Goal: Task Accomplishment & Management: Use online tool/utility

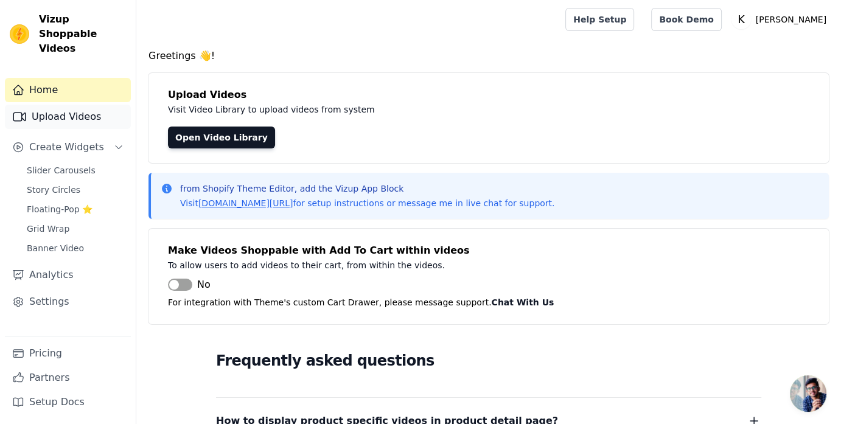
click at [61, 105] on link "Upload Videos" at bounding box center [68, 117] width 126 height 24
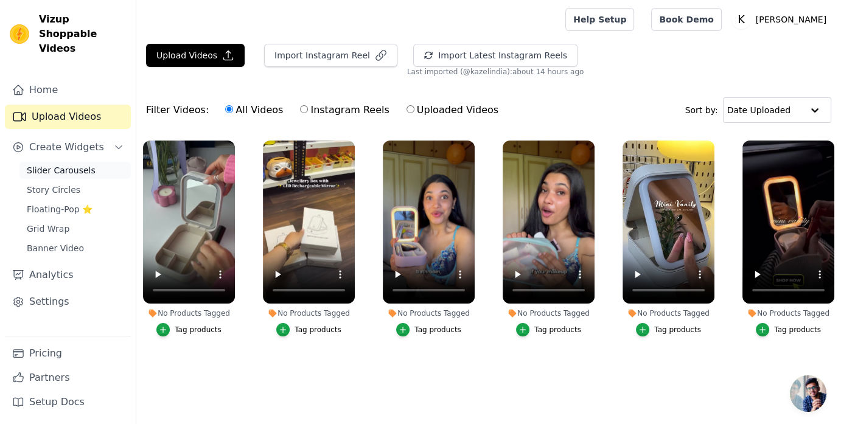
click at [68, 164] on span "Slider Carousels" at bounding box center [61, 170] width 69 height 12
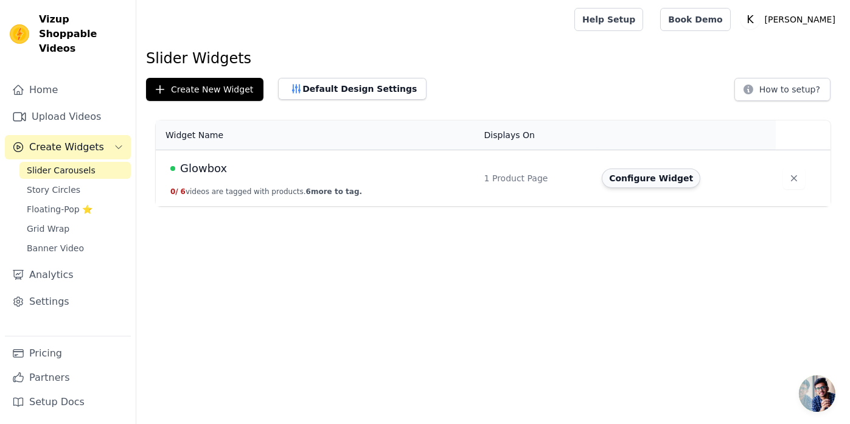
click at [639, 174] on button "Configure Widget" at bounding box center [651, 177] width 99 height 19
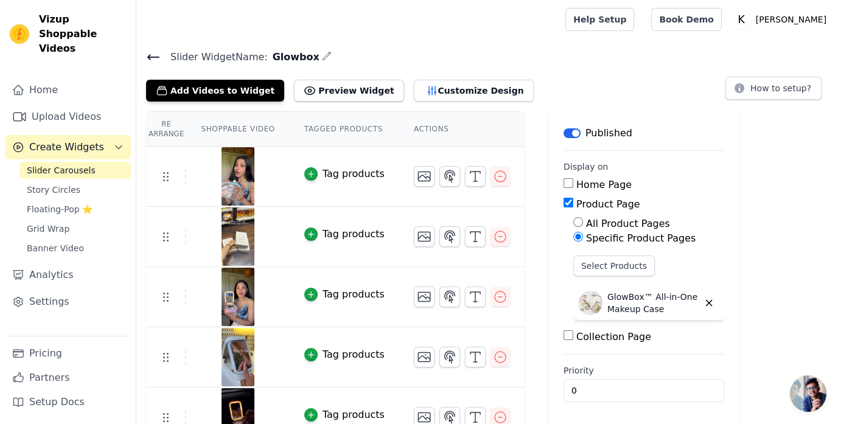
scroll to position [81, 0]
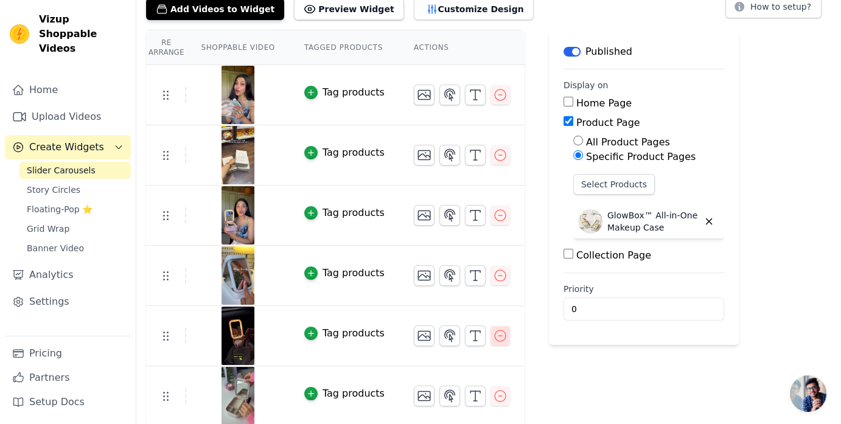
click at [493, 339] on icon "button" at bounding box center [500, 335] width 15 height 15
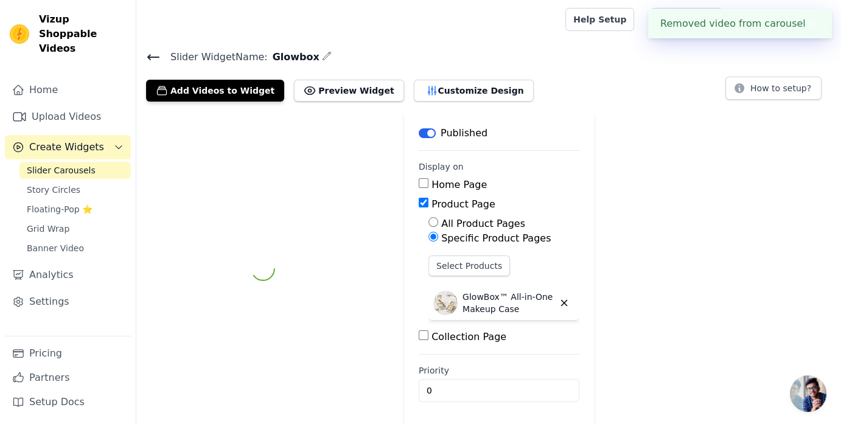
scroll to position [21, 0]
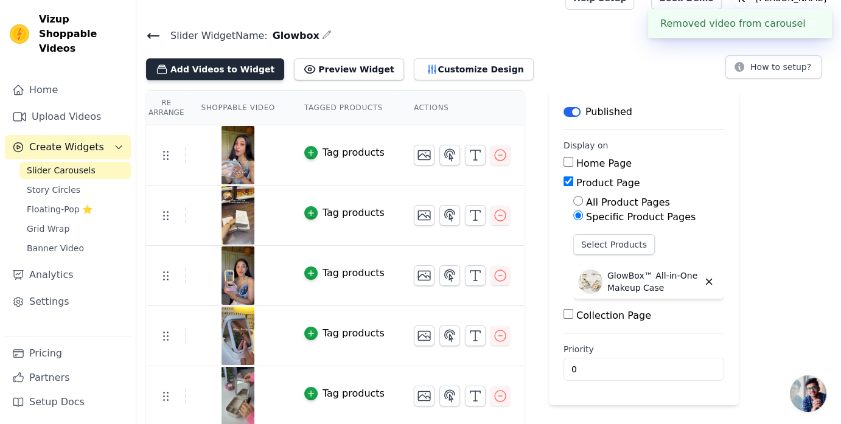
click at [229, 62] on button "Add Videos to Widget" at bounding box center [215, 69] width 138 height 22
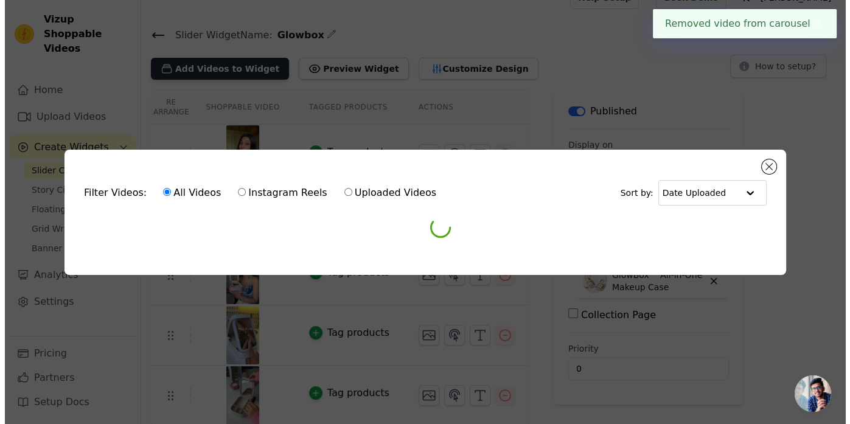
scroll to position [0, 0]
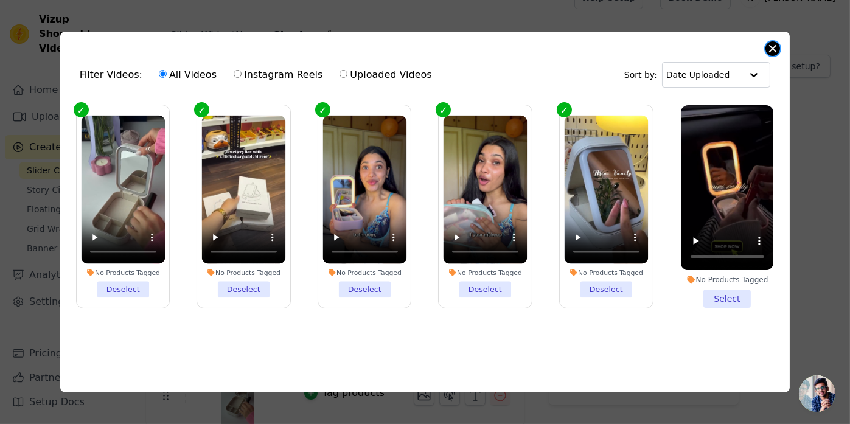
click at [771, 46] on button "Close modal" at bounding box center [772, 48] width 15 height 15
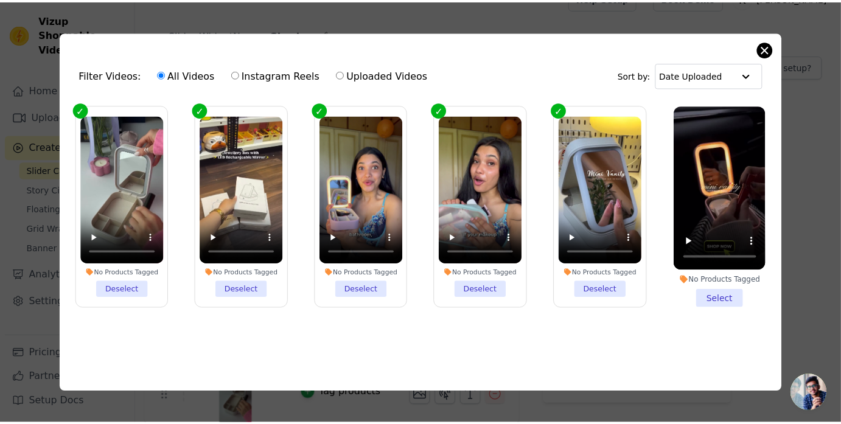
scroll to position [21, 0]
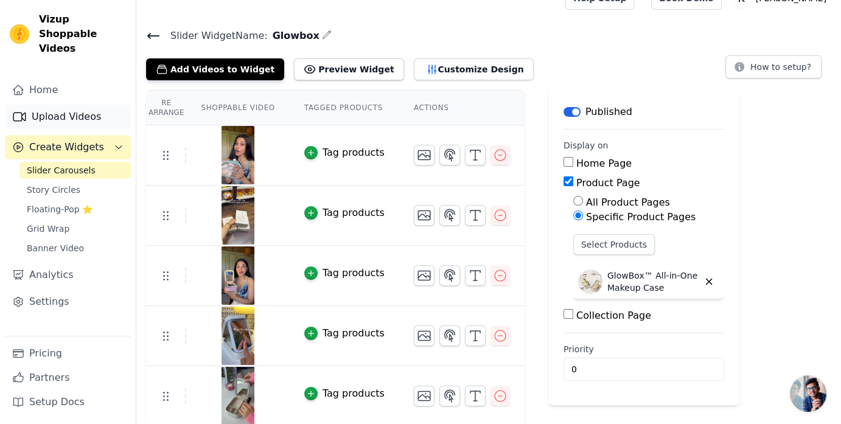
click at [61, 107] on link "Upload Videos" at bounding box center [68, 117] width 126 height 24
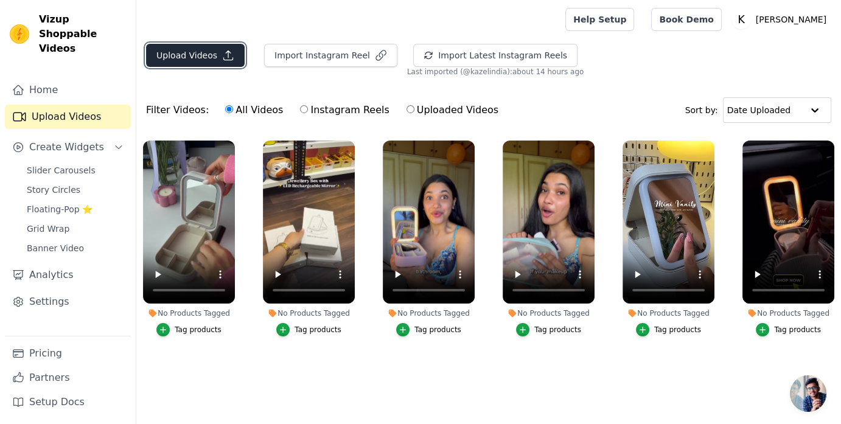
click at [207, 57] on button "Upload Videos" at bounding box center [195, 55] width 99 height 23
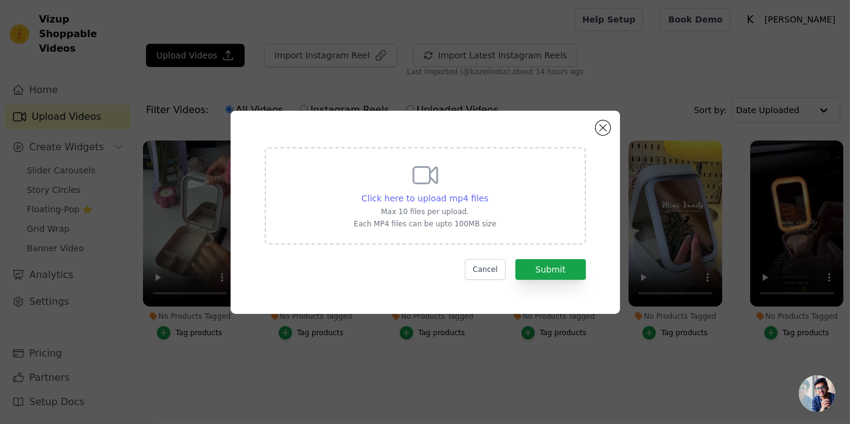
click at [438, 197] on span "Click here to upload mp4 files" at bounding box center [424, 198] width 127 height 10
click at [488, 192] on input "Click here to upload mp4 files Max 10 files per upload. Each MP4 files can be u…" at bounding box center [488, 192] width 1 height 1
click at [487, 266] on button "Cancel" at bounding box center [485, 269] width 41 height 21
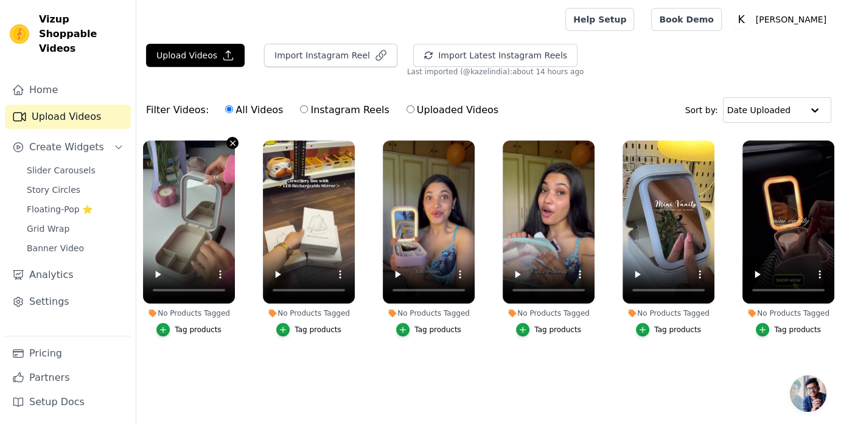
click at [231, 147] on button "No Products Tagged Tag products" at bounding box center [232, 143] width 12 height 12
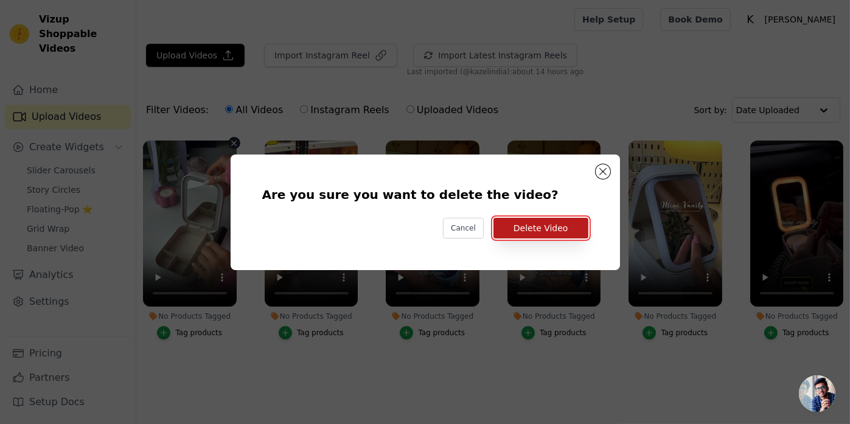
click at [513, 228] on button "Delete Video" at bounding box center [540, 228] width 95 height 21
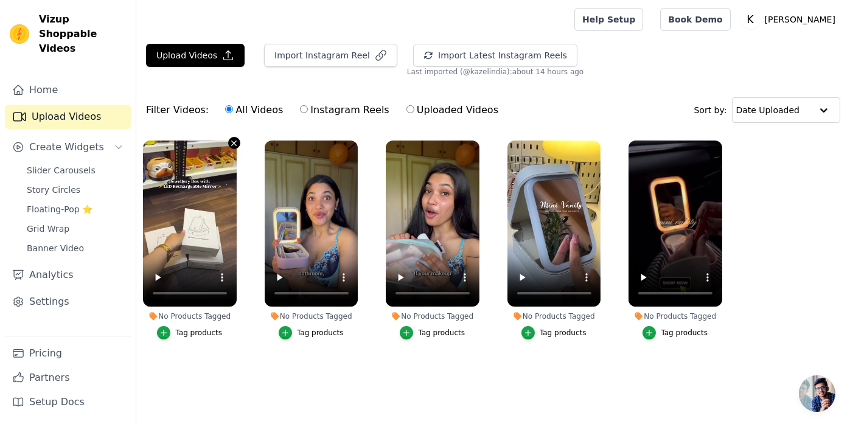
click at [233, 140] on icon "button" at bounding box center [234, 142] width 5 height 5
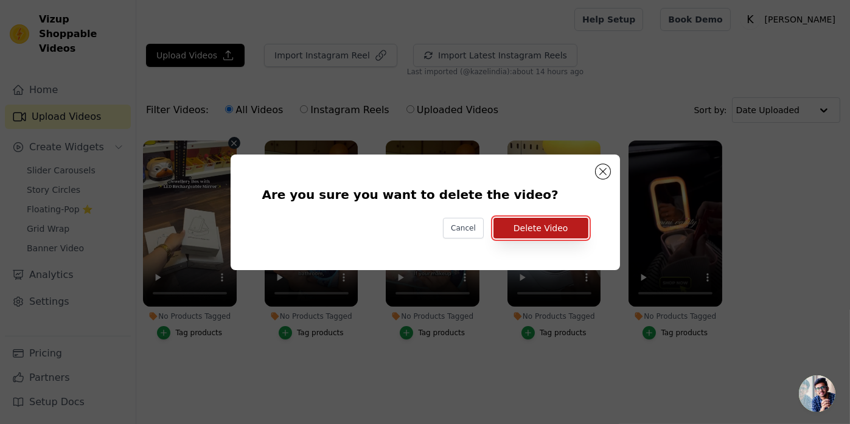
click at [566, 226] on button "Delete Video" at bounding box center [540, 228] width 95 height 21
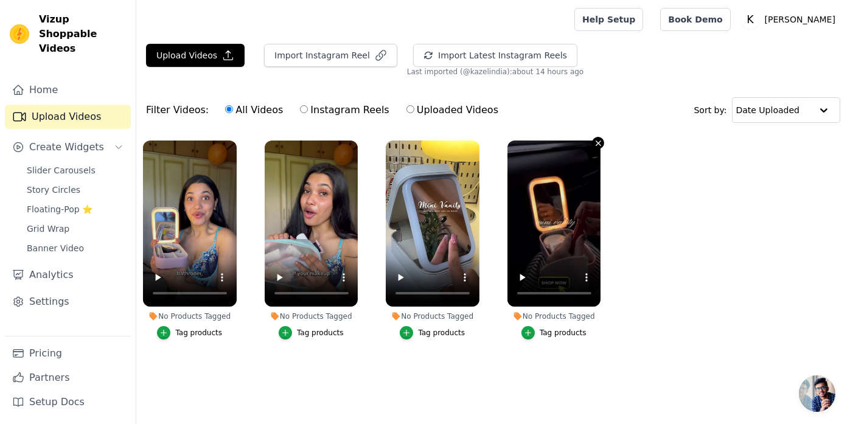
click at [594, 143] on icon "button" at bounding box center [598, 143] width 9 height 9
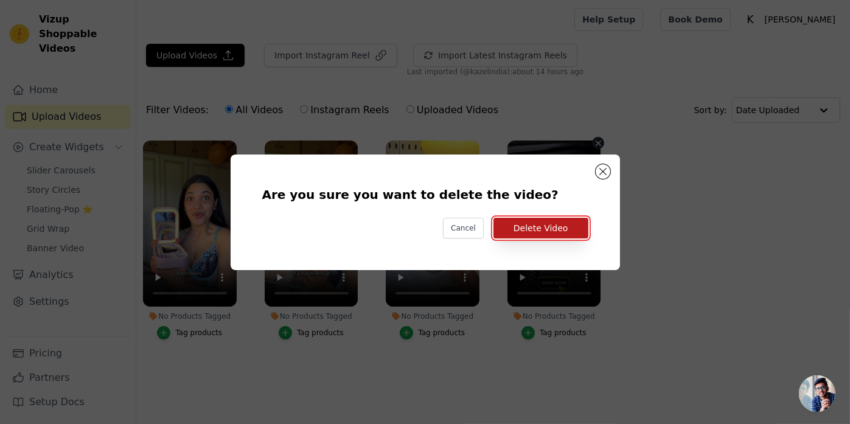
click at [555, 222] on button "Delete Video" at bounding box center [540, 228] width 95 height 21
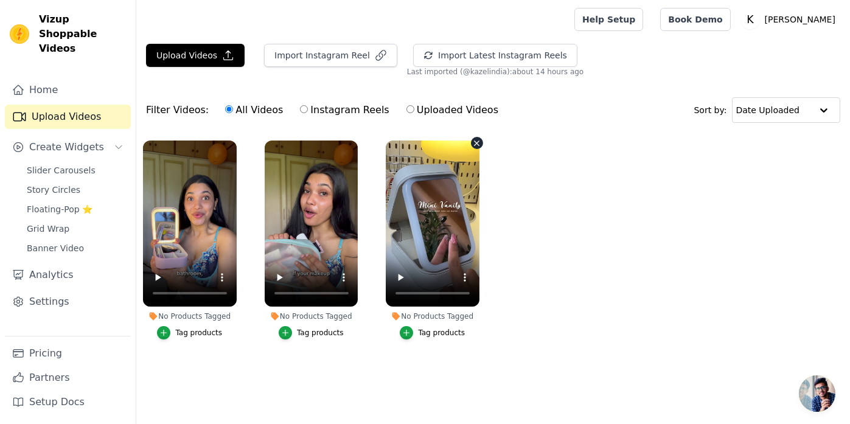
click at [473, 145] on icon "button" at bounding box center [476, 143] width 9 height 9
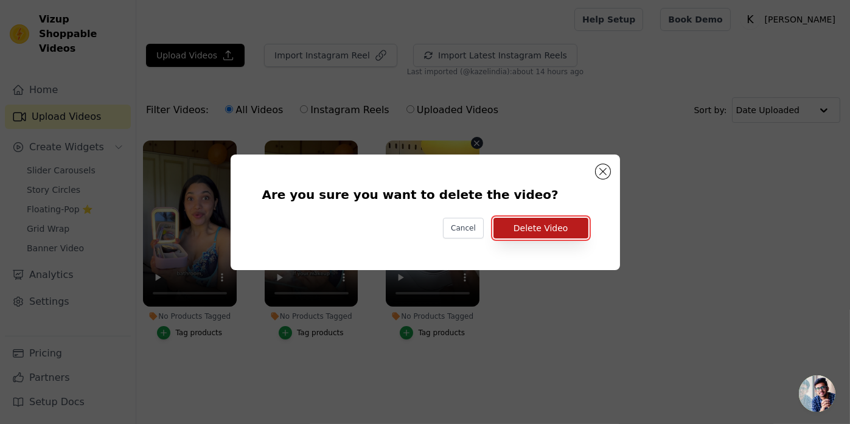
click at [537, 222] on button "Delete Video" at bounding box center [540, 228] width 95 height 21
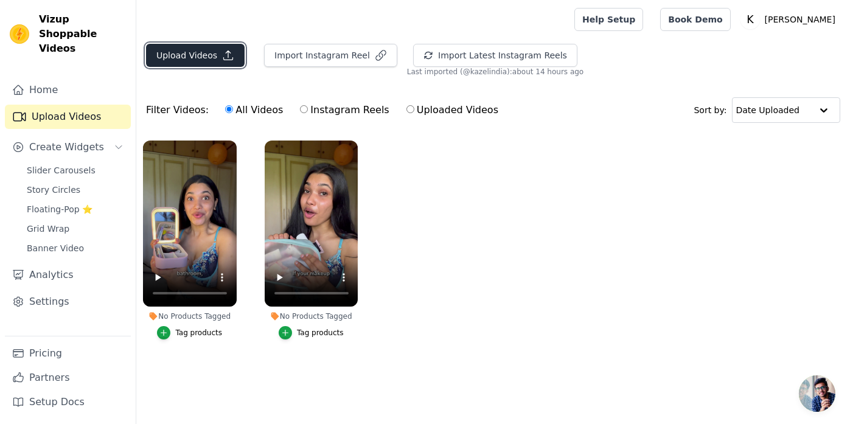
click at [193, 55] on button "Upload Videos" at bounding box center [195, 55] width 99 height 23
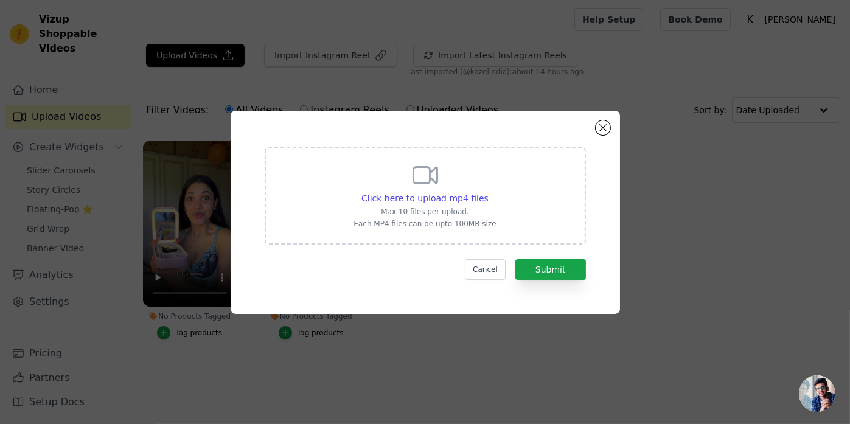
click at [400, 187] on div "Click here to upload mp4 files Max 10 files per upload. Each MP4 files can be u…" at bounding box center [424, 195] width 142 height 68
click at [488, 192] on input "Click here to upload mp4 files Max 10 files per upload. Each MP4 files can be u…" at bounding box center [488, 192] width 1 height 1
type input "C:\fakepath\Makeup storage Box with Led Light#amazonfinds #mirror #short.mp4"
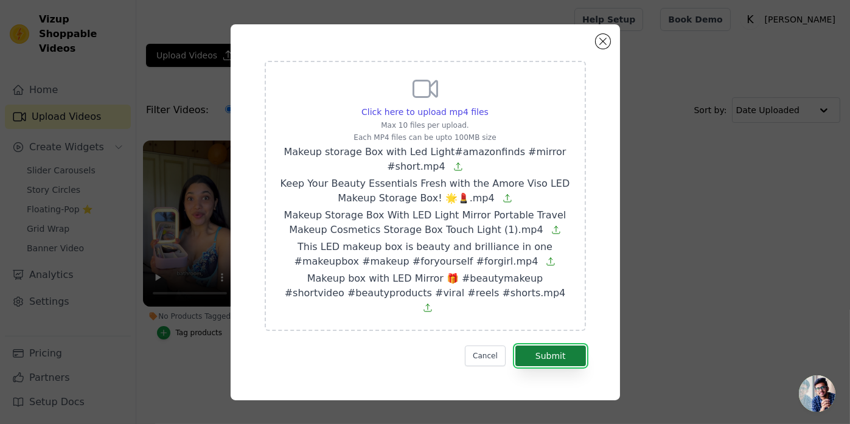
click at [572, 347] on button "Submit" at bounding box center [550, 355] width 71 height 21
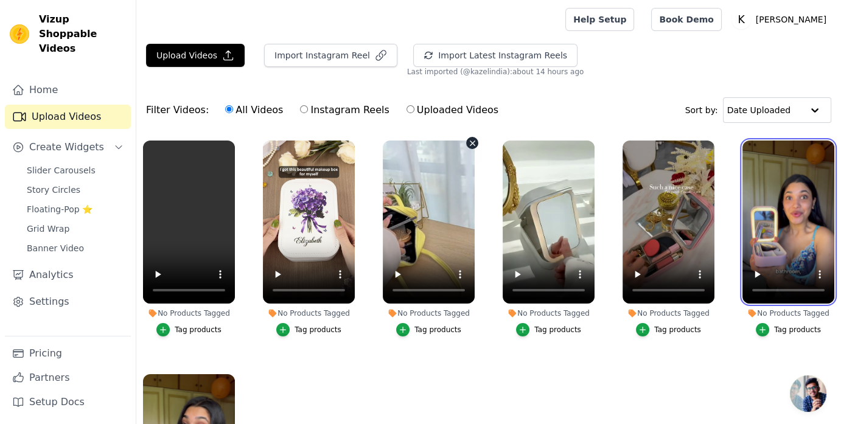
drag, startPoint x: 765, startPoint y: 231, endPoint x: 366, endPoint y: 201, distance: 400.6
click at [366, 201] on ul "No Products Tagged Tag products No Products Tagged Tag products No Products Tag…" at bounding box center [488, 326] width 704 height 385
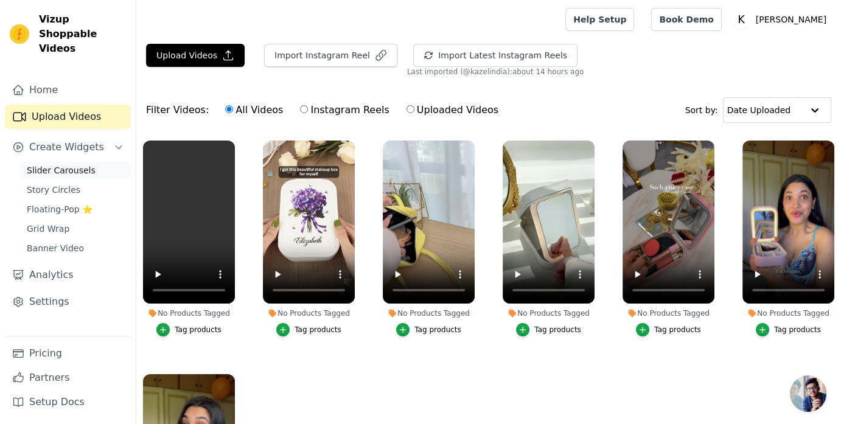
click at [49, 164] on span "Slider Carousels" at bounding box center [61, 170] width 69 height 12
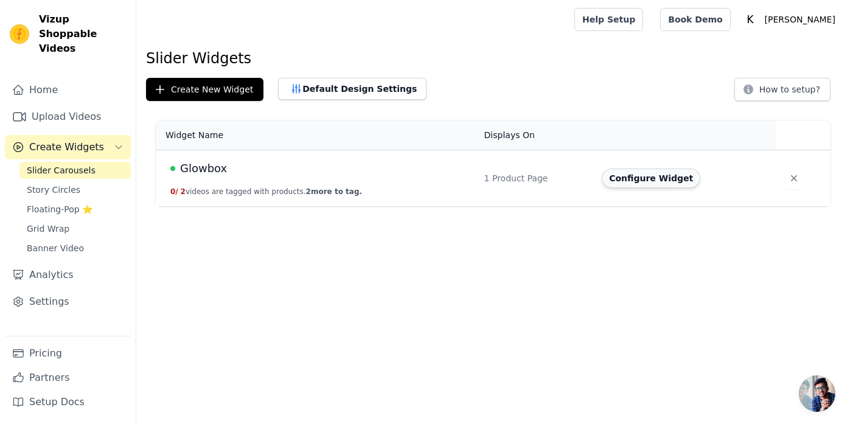
click at [631, 176] on button "Configure Widget" at bounding box center [651, 177] width 99 height 19
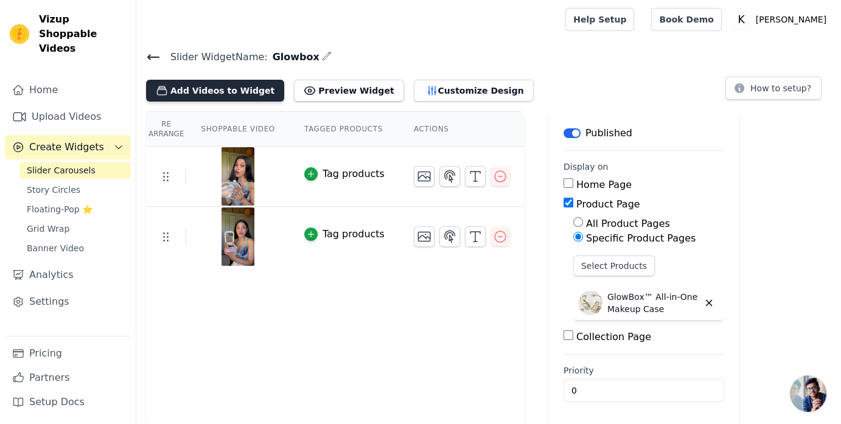
click at [237, 89] on button "Add Videos to Widget" at bounding box center [215, 91] width 138 height 22
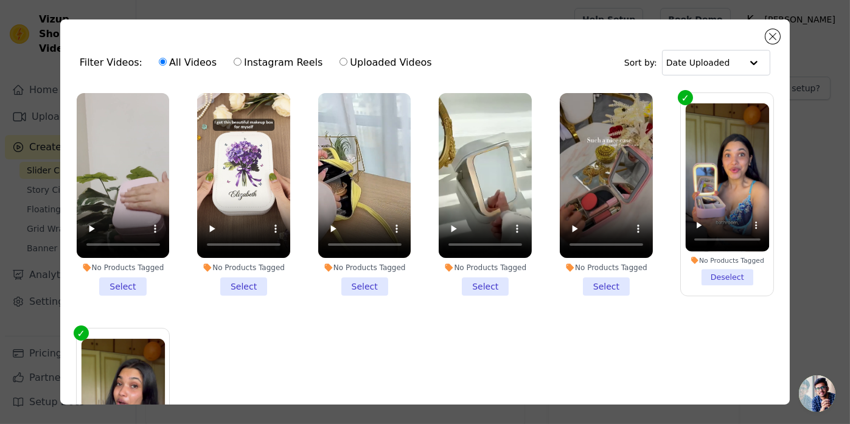
click at [597, 285] on li "No Products Tagged Select" at bounding box center [606, 194] width 93 height 203
click at [0, 0] on input "No Products Tagged Select" at bounding box center [0, 0] width 0 height 0
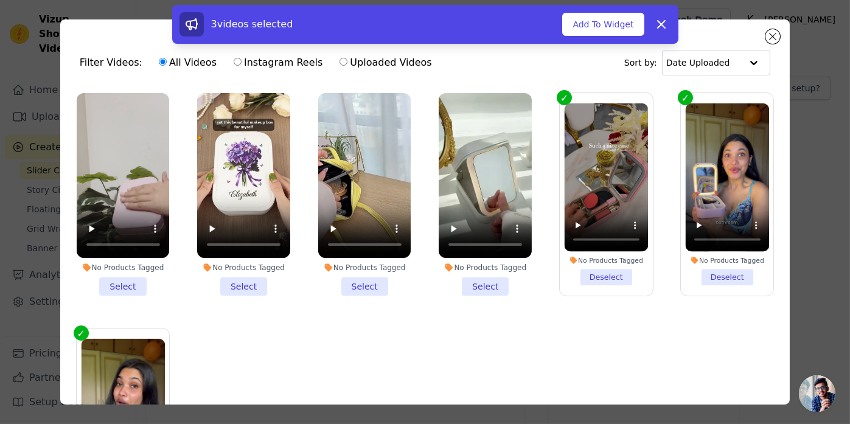
click at [485, 279] on li "No Products Tagged Select" at bounding box center [485, 194] width 93 height 203
click at [0, 0] on input "No Products Tagged Select" at bounding box center [0, 0] width 0 height 0
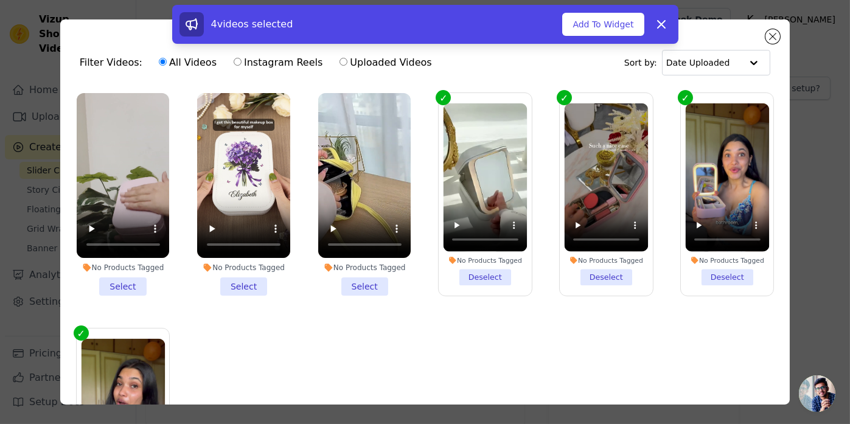
click at [365, 282] on li "No Products Tagged Select" at bounding box center [364, 194] width 93 height 203
click at [0, 0] on input "No Products Tagged Select" at bounding box center [0, 0] width 0 height 0
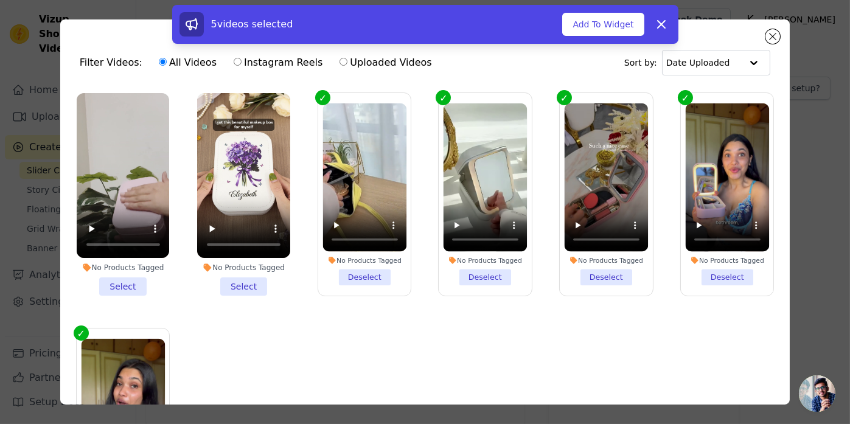
click at [252, 279] on li "No Products Tagged Select" at bounding box center [243, 194] width 93 height 203
click at [0, 0] on input "No Products Tagged Select" at bounding box center [0, 0] width 0 height 0
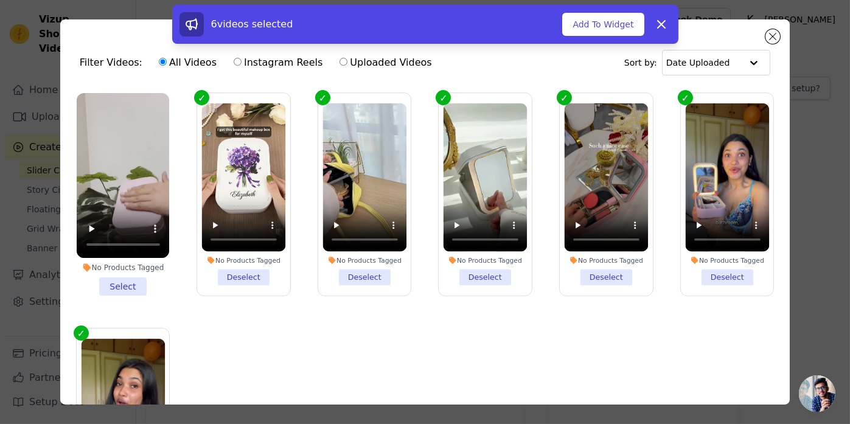
click at [124, 278] on li "No Products Tagged Select" at bounding box center [123, 194] width 93 height 203
click at [0, 0] on input "No Products Tagged Select" at bounding box center [0, 0] width 0 height 0
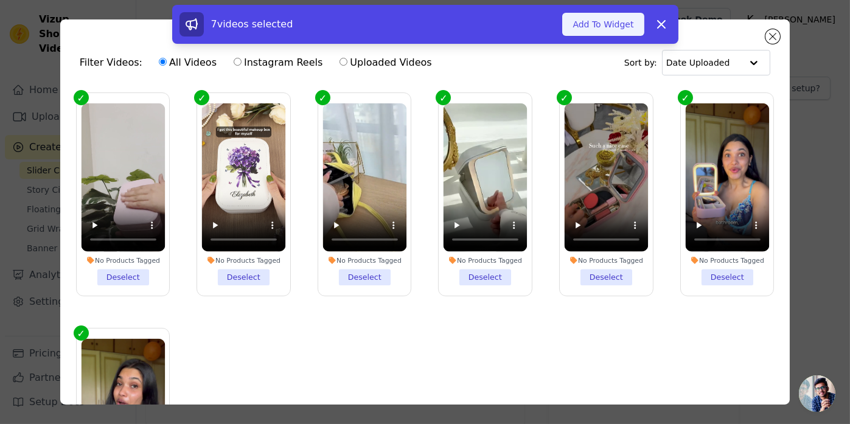
click at [602, 28] on button "Add To Widget" at bounding box center [602, 24] width 81 height 23
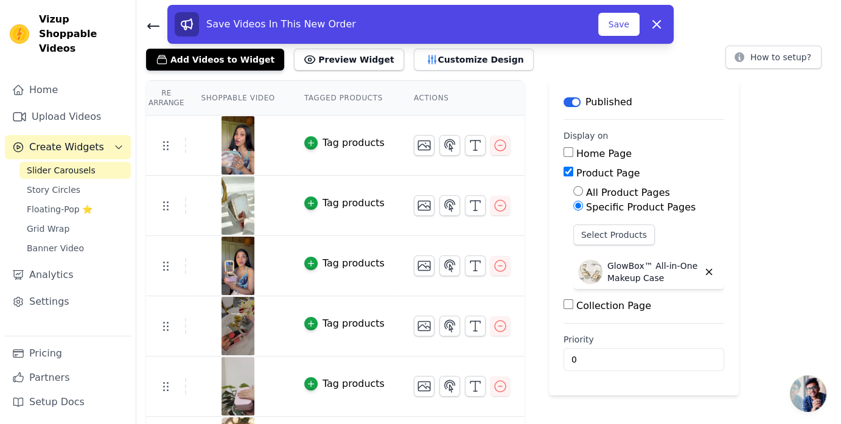
scroll to position [32, 0]
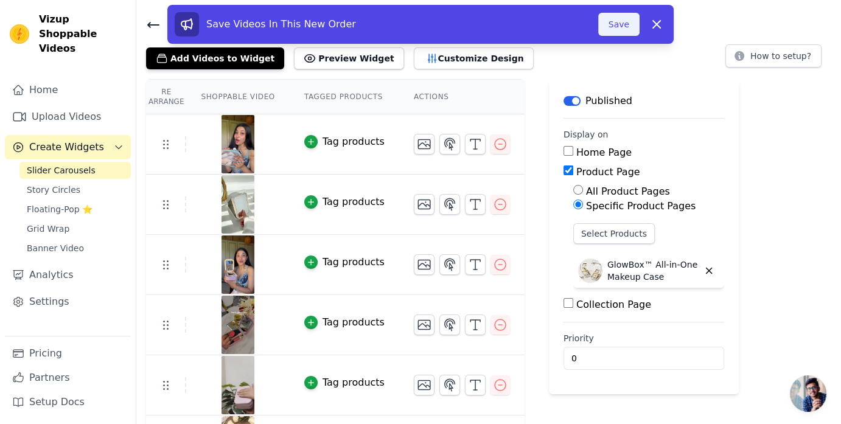
click at [613, 28] on button "Save" at bounding box center [618, 24] width 41 height 23
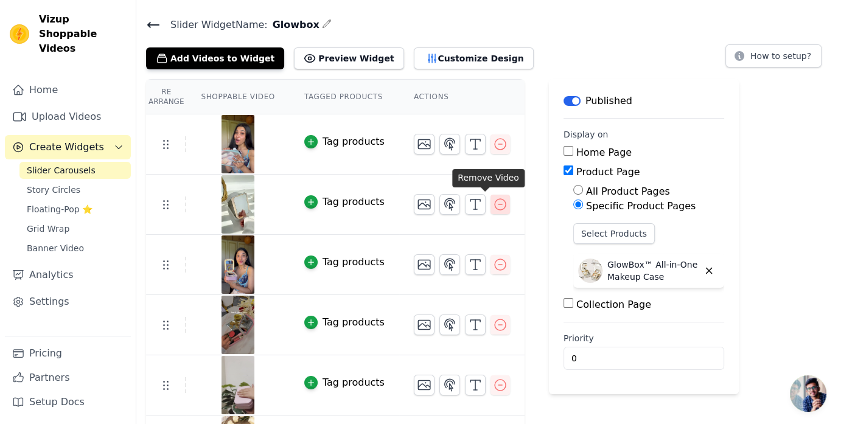
scroll to position [141, 0]
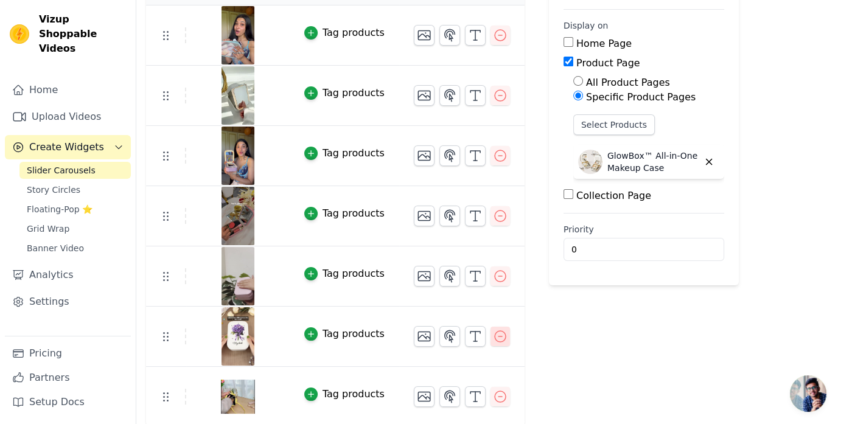
click at [493, 336] on icon "button" at bounding box center [500, 336] width 15 height 15
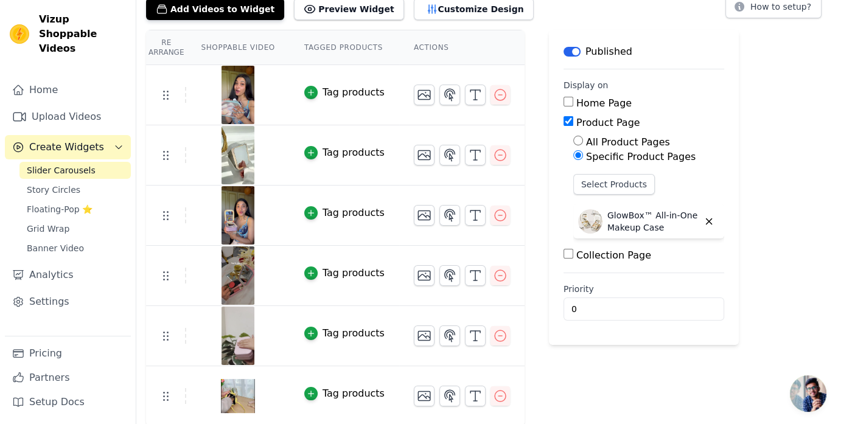
scroll to position [81, 0]
click at [493, 400] on icon "button" at bounding box center [500, 396] width 15 height 15
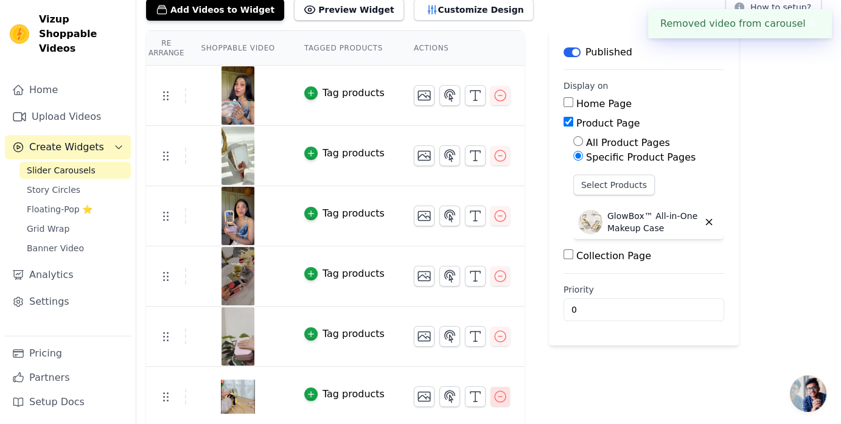
scroll to position [21, 0]
